Goal: Task Accomplishment & Management: Complete application form

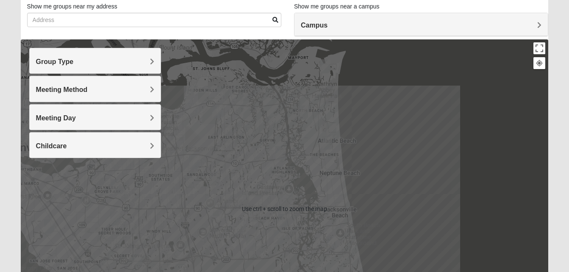
scroll to position [59, 0]
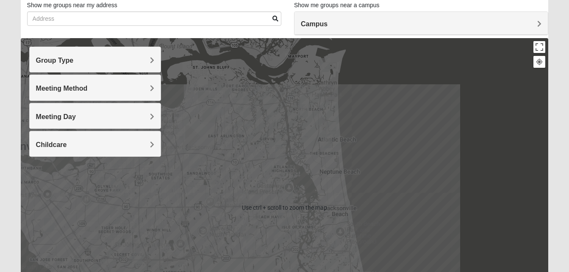
click at [148, 59] on h4 "Group Type" at bounding box center [95, 60] width 118 height 8
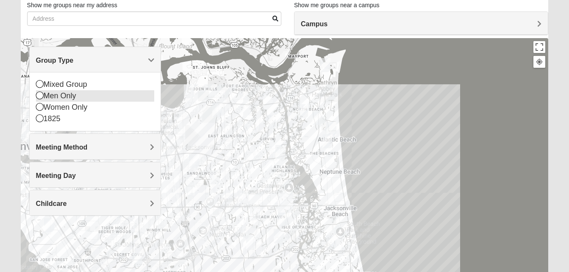
click at [39, 95] on icon at bounding box center [40, 96] width 8 height 8
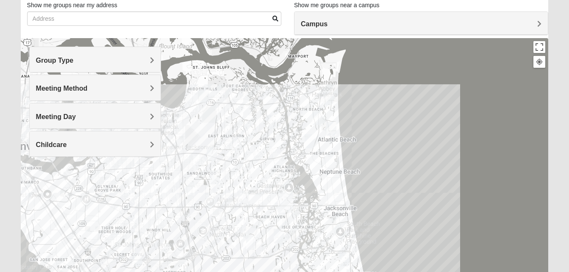
click at [329, 94] on img "Online Mens Hardy 32233" at bounding box center [329, 98] width 10 height 14
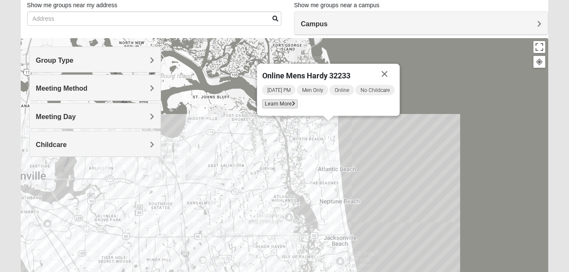
click at [277, 103] on span "Learn More" at bounding box center [280, 104] width 36 height 9
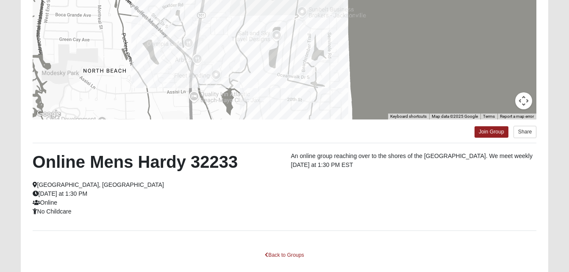
scroll to position [186, 0]
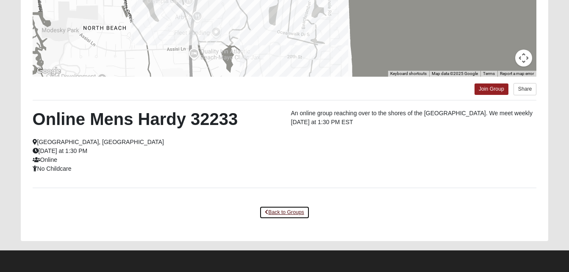
click at [285, 212] on link "Back to Groups" at bounding box center [284, 212] width 50 height 13
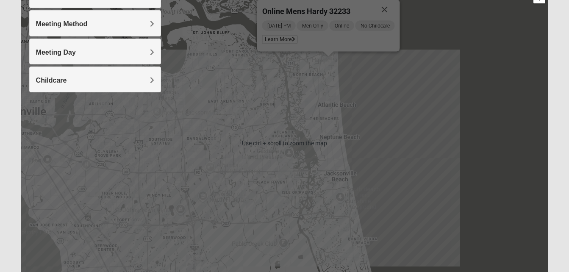
scroll to position [121, 0]
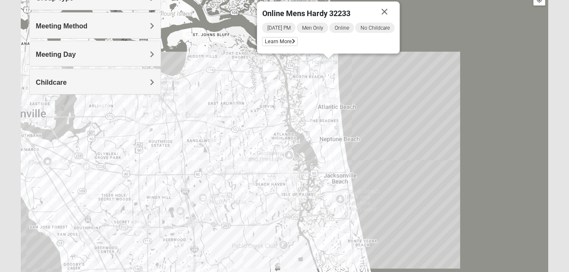
click at [318, 82] on img "Mens McCann 32233" at bounding box center [317, 85] width 10 height 14
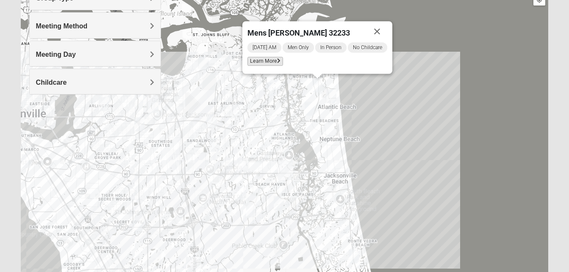
click at [269, 61] on span "Learn More" at bounding box center [266, 61] width 36 height 9
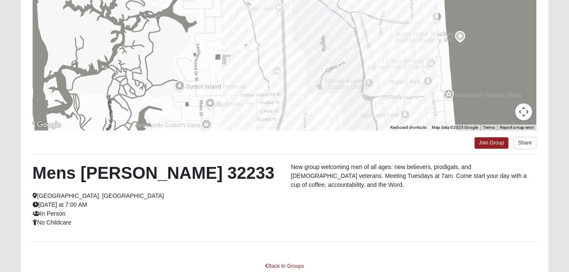
scroll to position [151, 0]
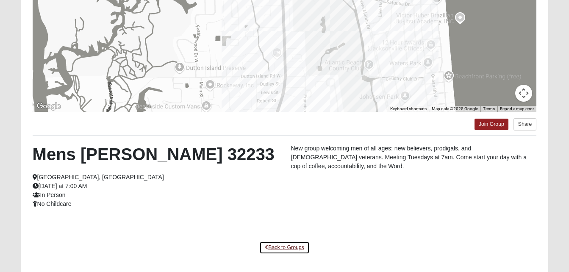
click at [286, 244] on link "Back to Groups" at bounding box center [284, 247] width 50 height 13
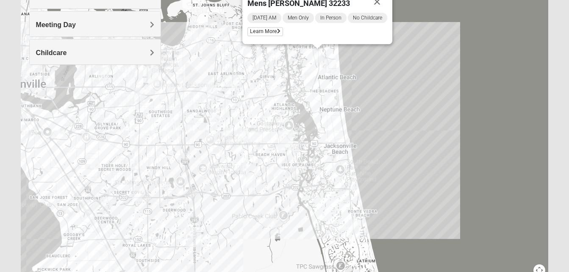
click at [309, 78] on img "Mens Boboc 32233" at bounding box center [310, 79] width 10 height 14
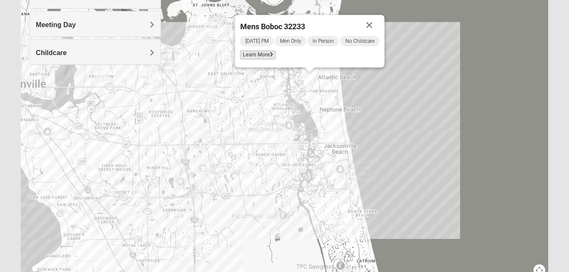
click at [259, 58] on span "Learn More" at bounding box center [258, 54] width 36 height 9
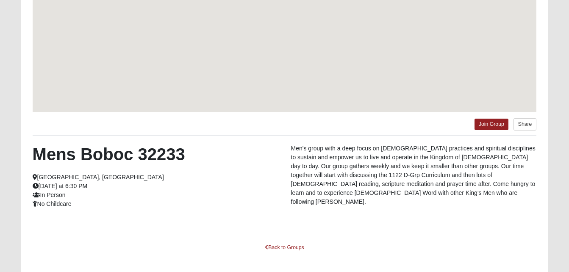
scroll to position [113, 0]
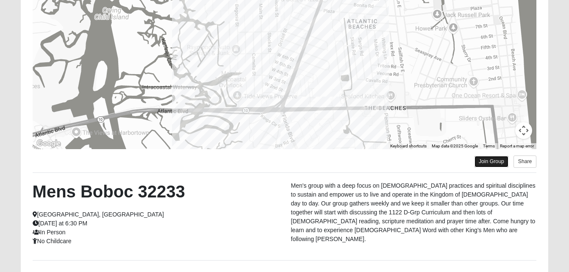
click at [500, 162] on link "Join Group" at bounding box center [492, 161] width 34 height 11
